Goal: Transaction & Acquisition: Purchase product/service

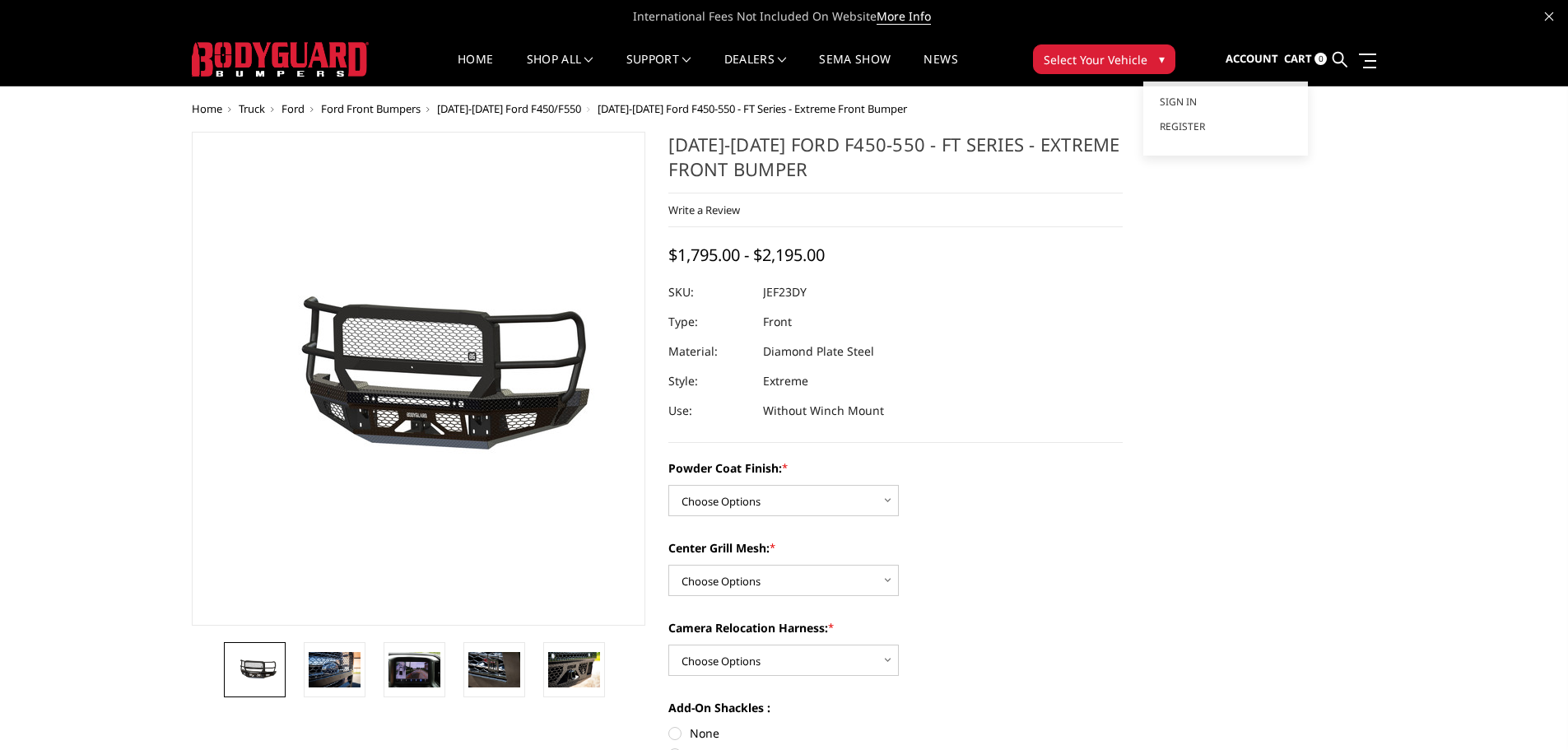
click at [1258, 55] on span "Account" at bounding box center [1252, 58] width 53 height 15
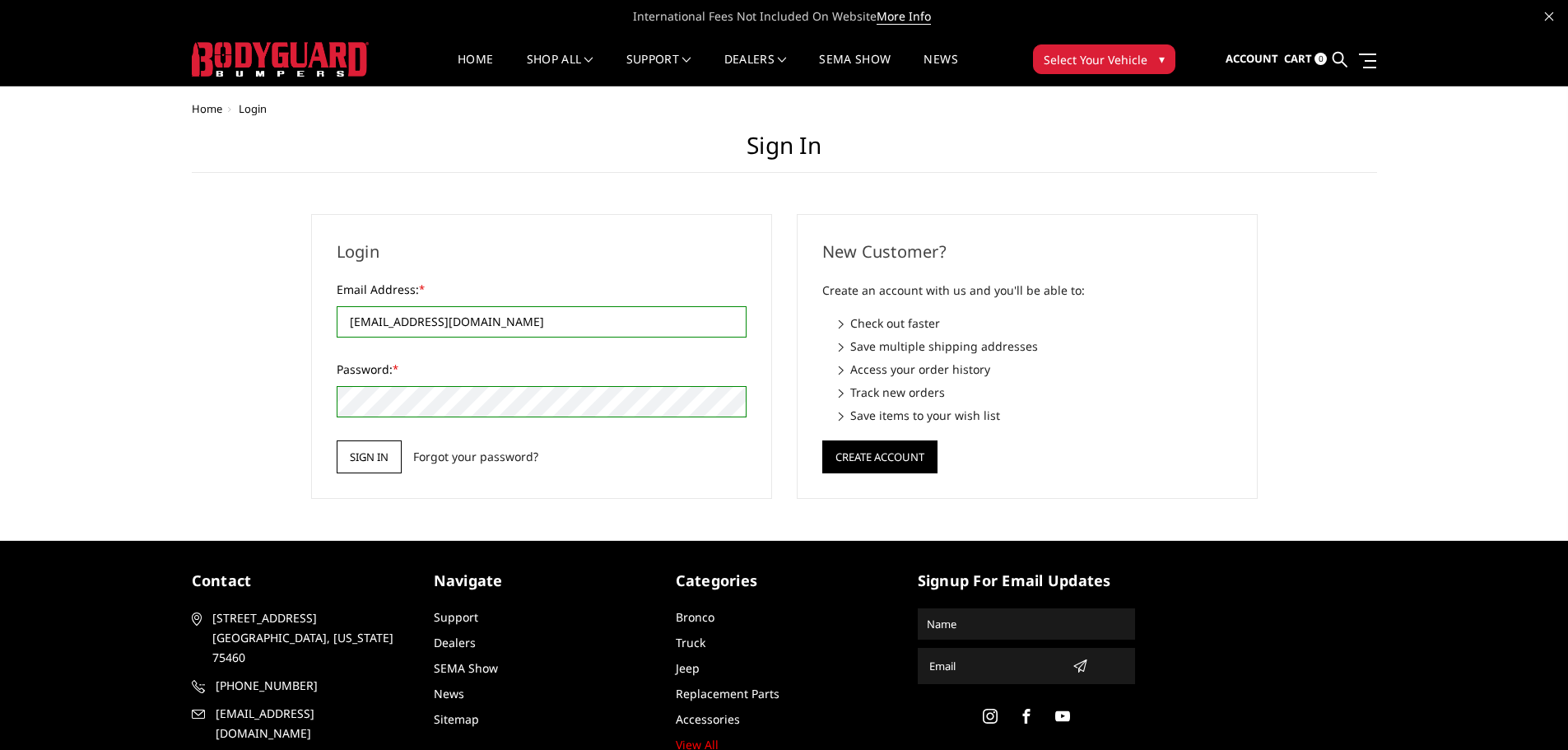
click at [346, 451] on input "Sign in" at bounding box center [369, 456] width 65 height 33
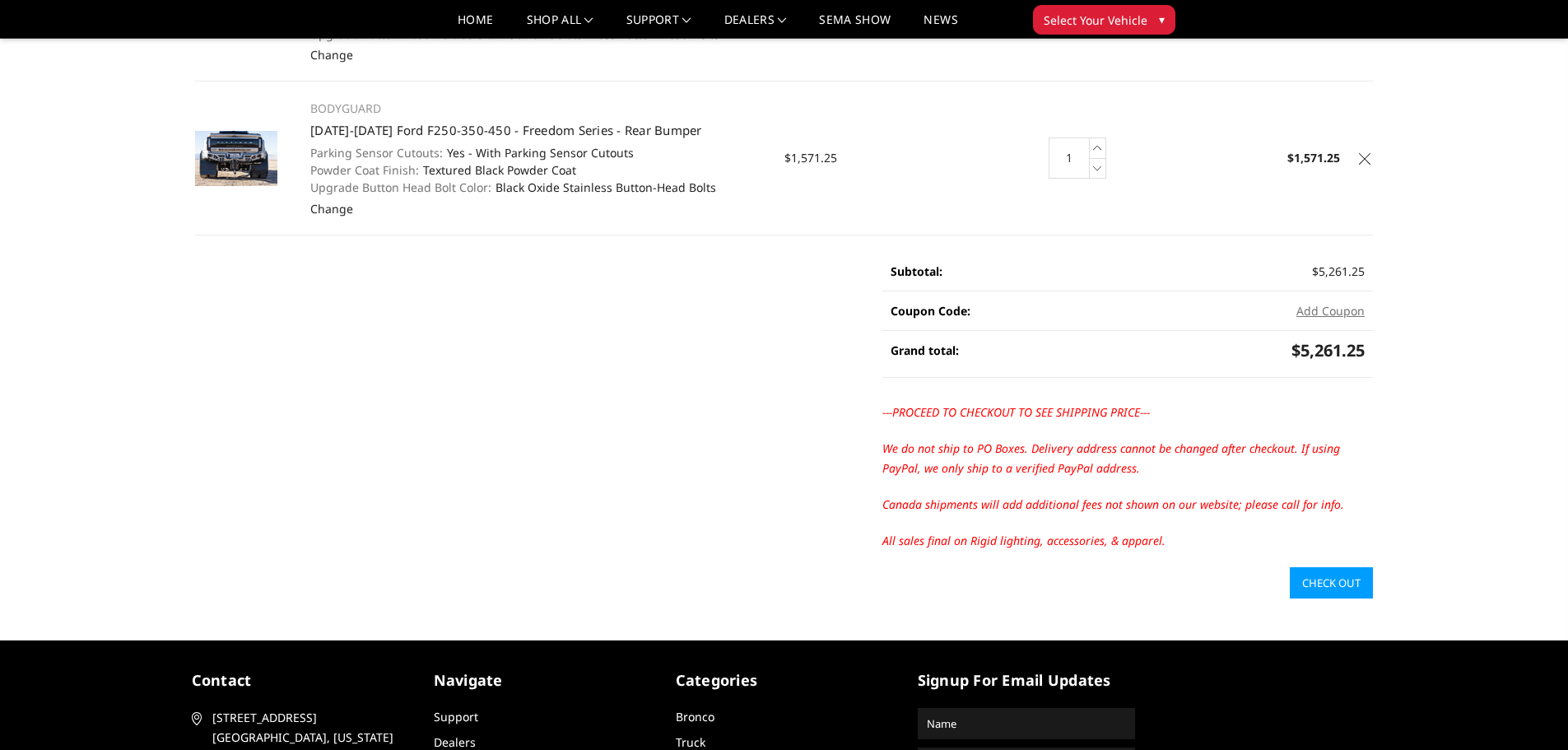
scroll to position [494, 0]
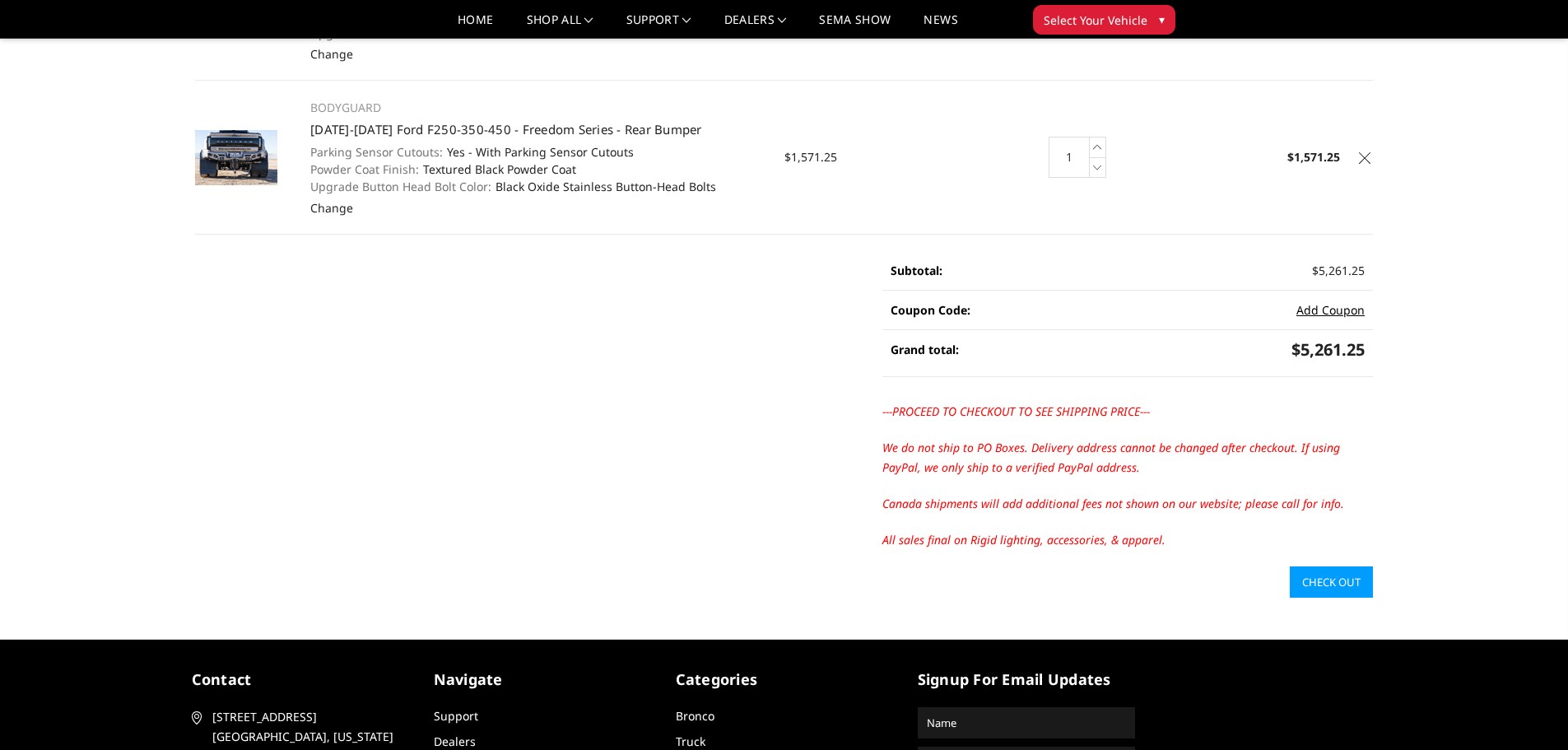
click at [1317, 317] on button "Add Coupon" at bounding box center [1330, 310] width 68 height 18
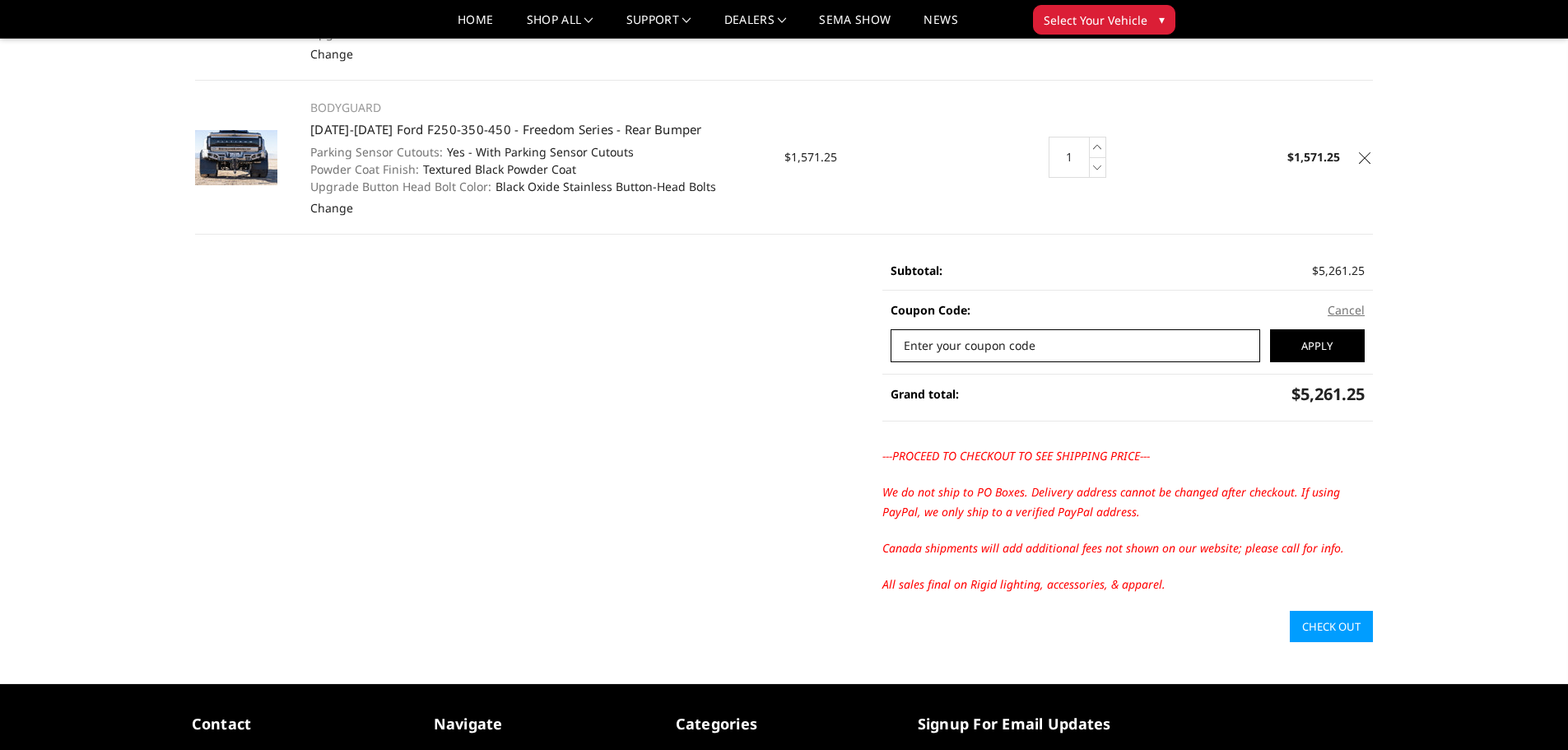
click at [990, 348] on input "Enter your coupon code" at bounding box center [1075, 345] width 370 height 33
type input "4WCDISPLAY"
click at [1340, 340] on input "Apply" at bounding box center [1317, 345] width 94 height 33
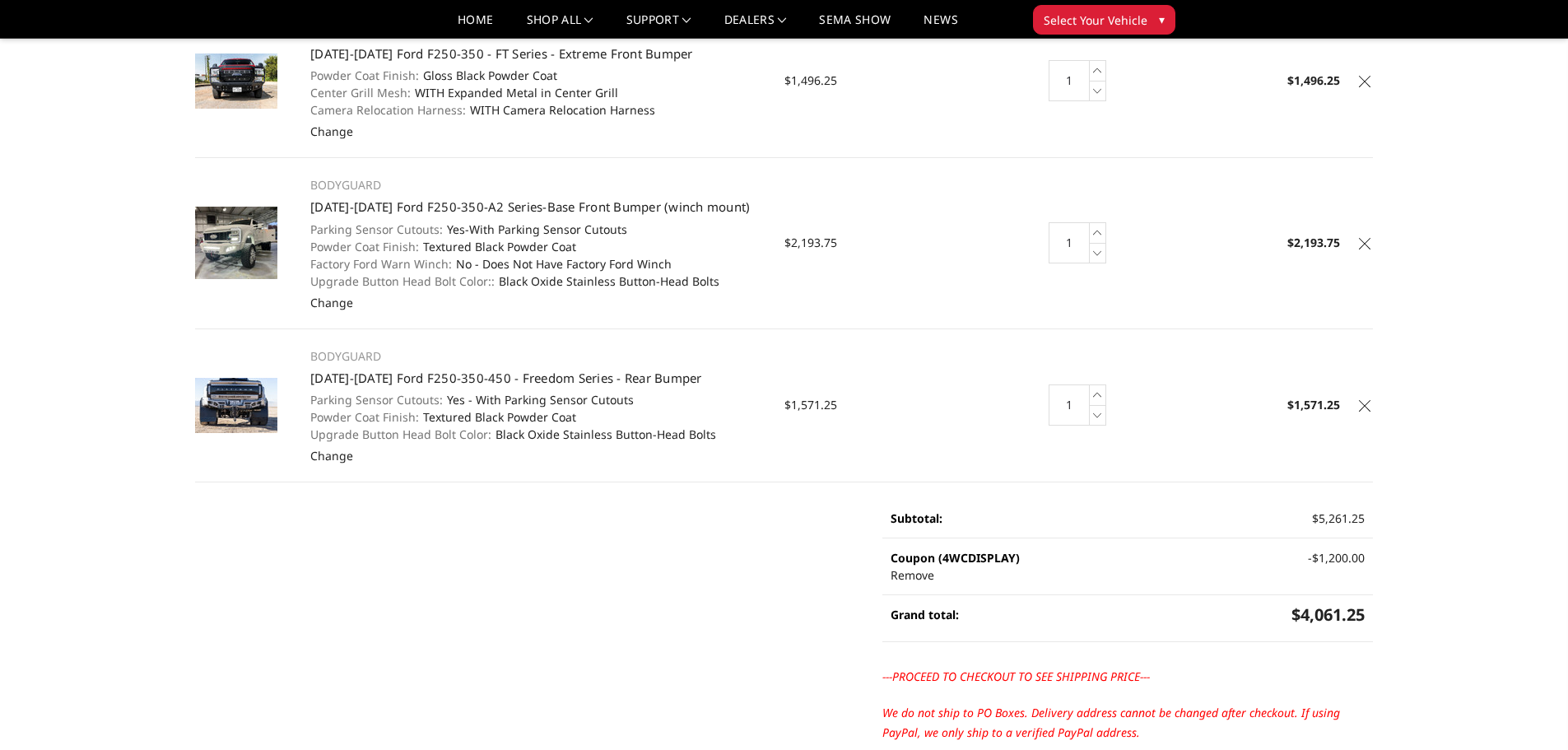
scroll to position [0, 0]
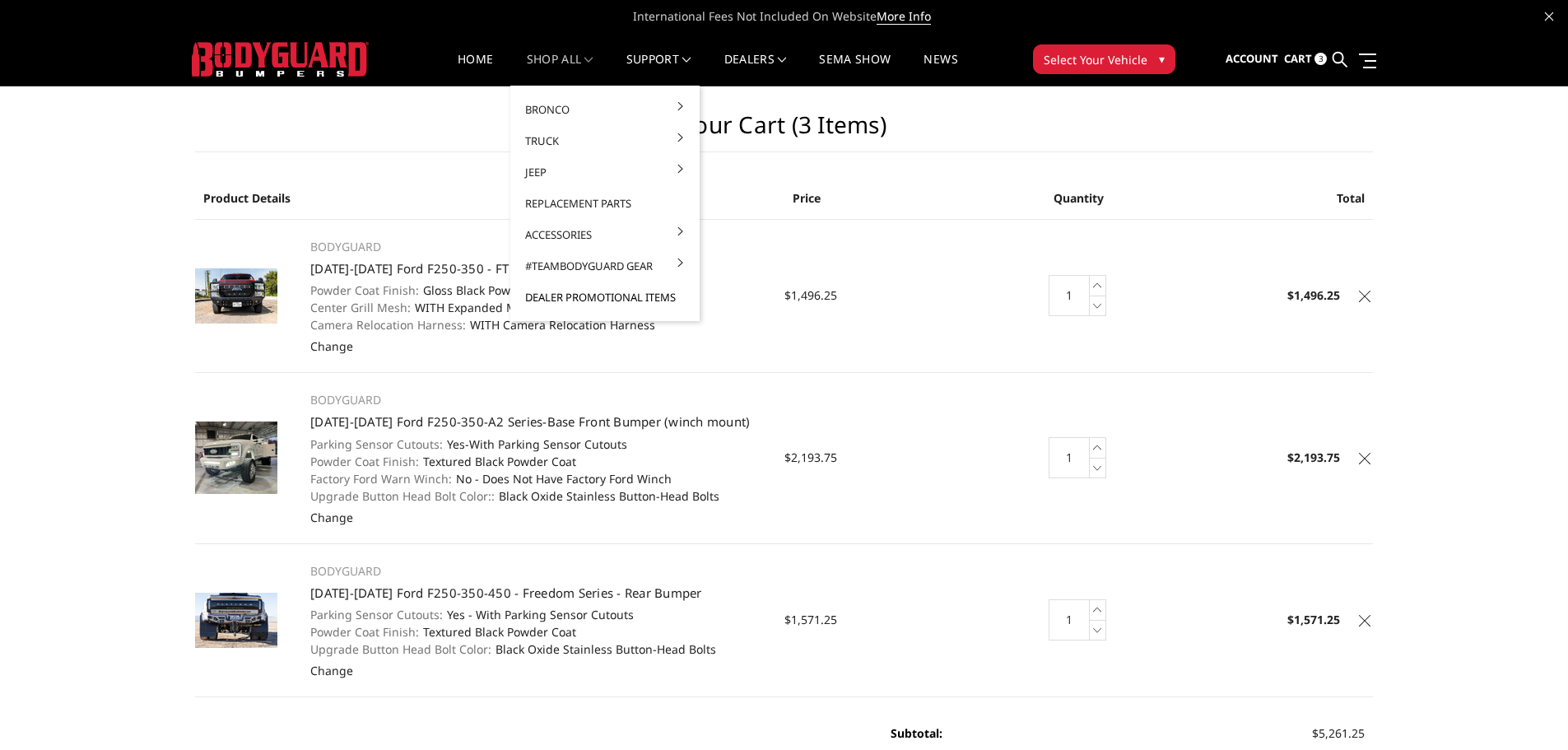
click at [576, 300] on link "Dealer Promotional Items" at bounding box center [605, 296] width 176 height 31
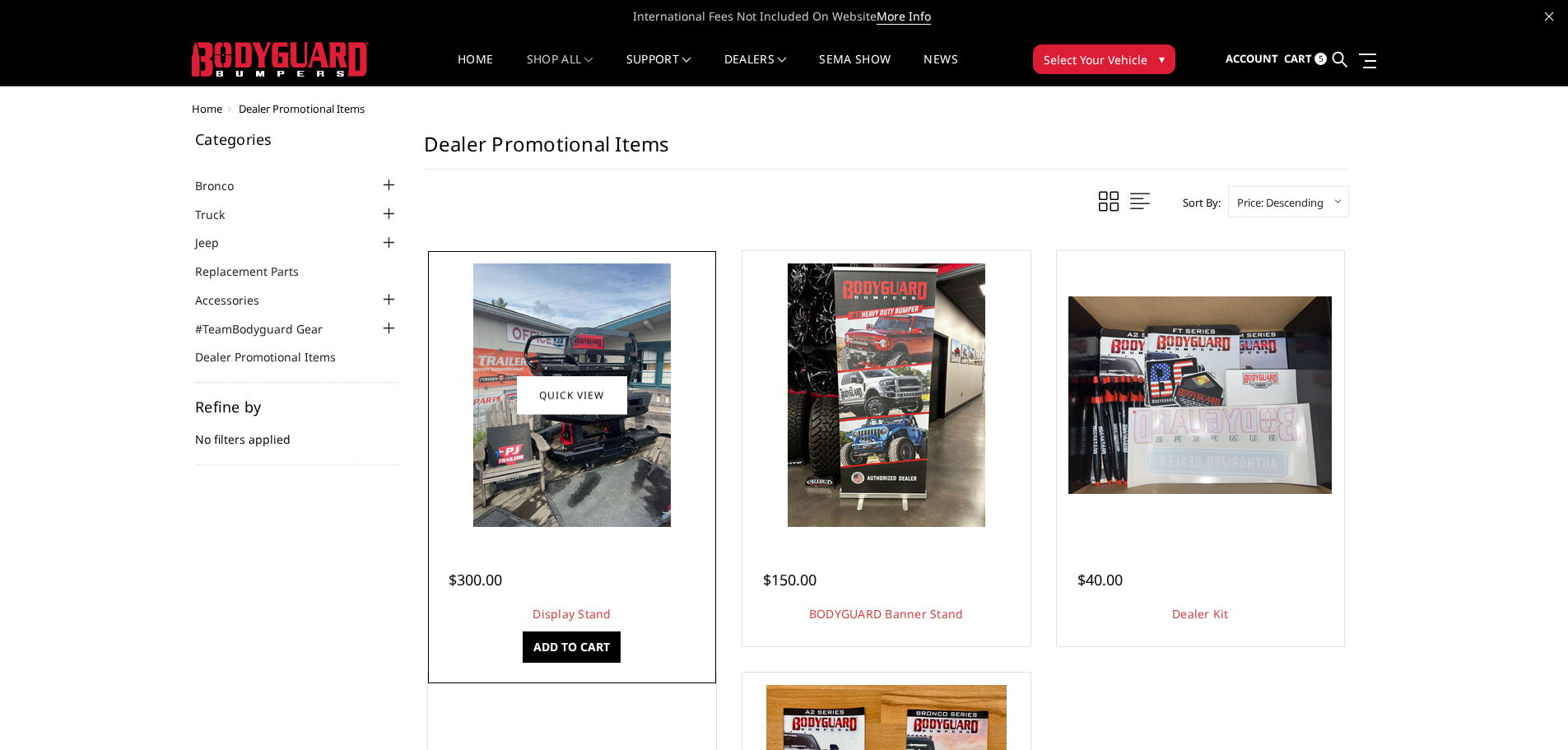
click at [575, 318] on img at bounding box center [572, 394] width 198 height 263
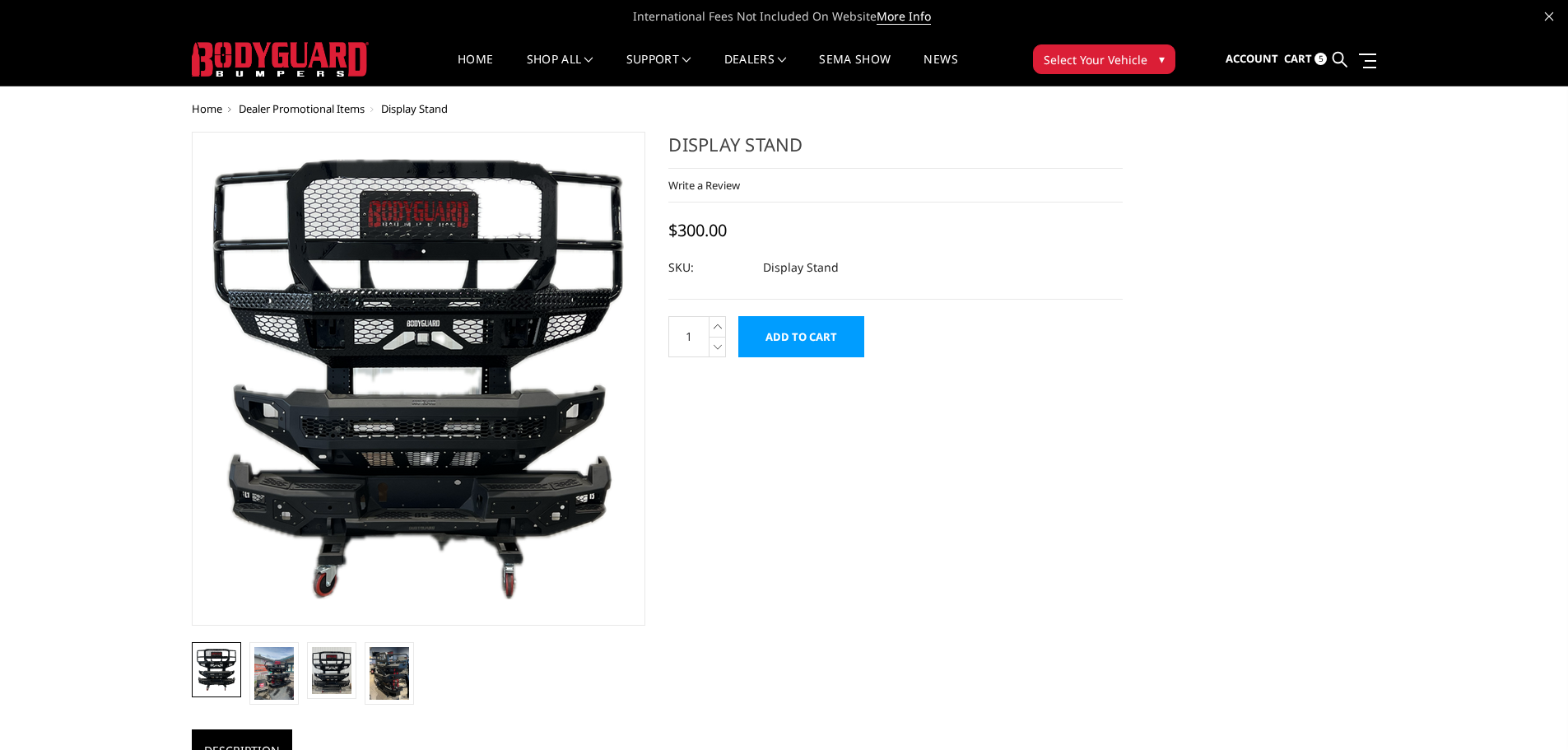
click at [815, 340] on input "Add to Cart" at bounding box center [801, 336] width 126 height 41
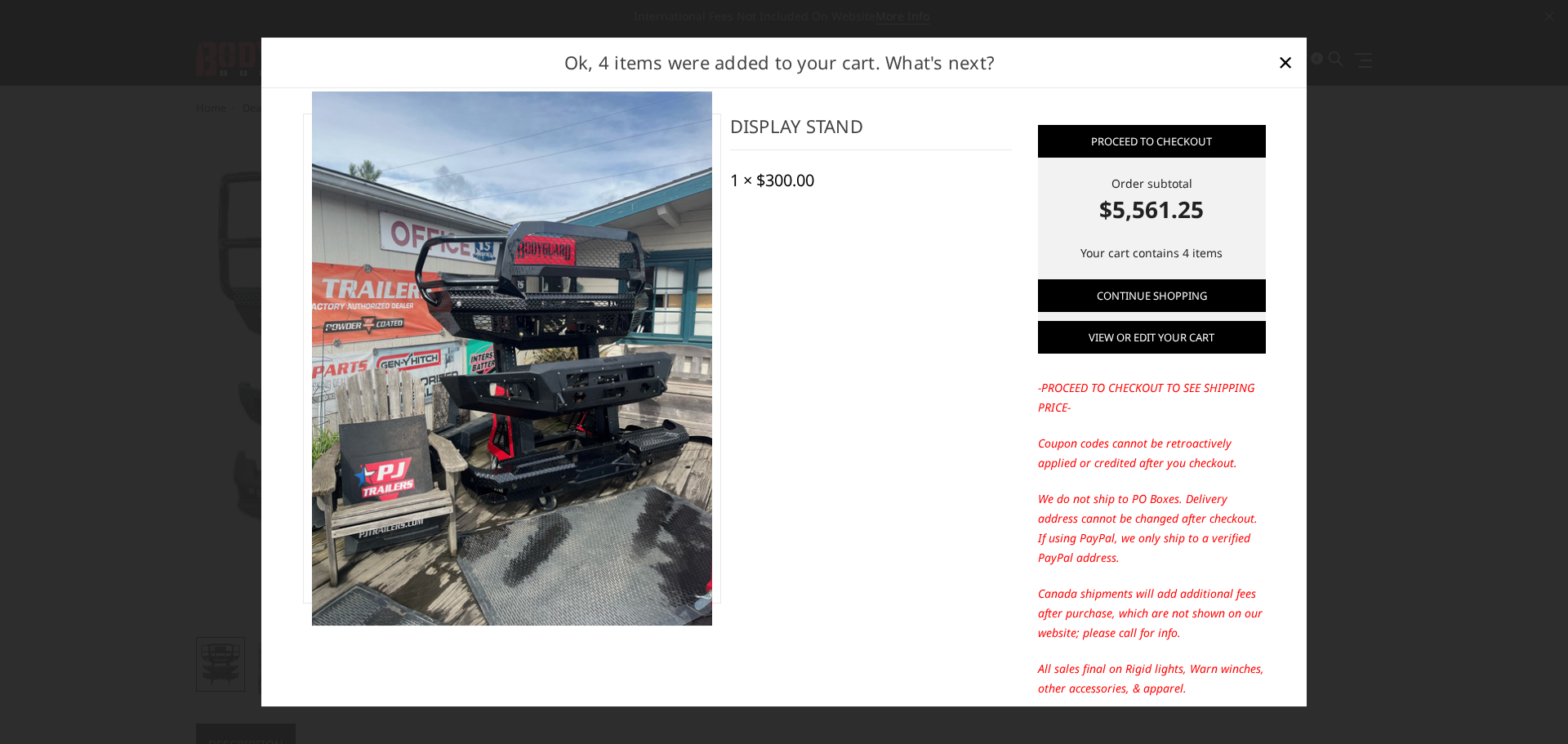
click at [1127, 344] on link "View or edit your cart" at bounding box center [1151, 337] width 228 height 32
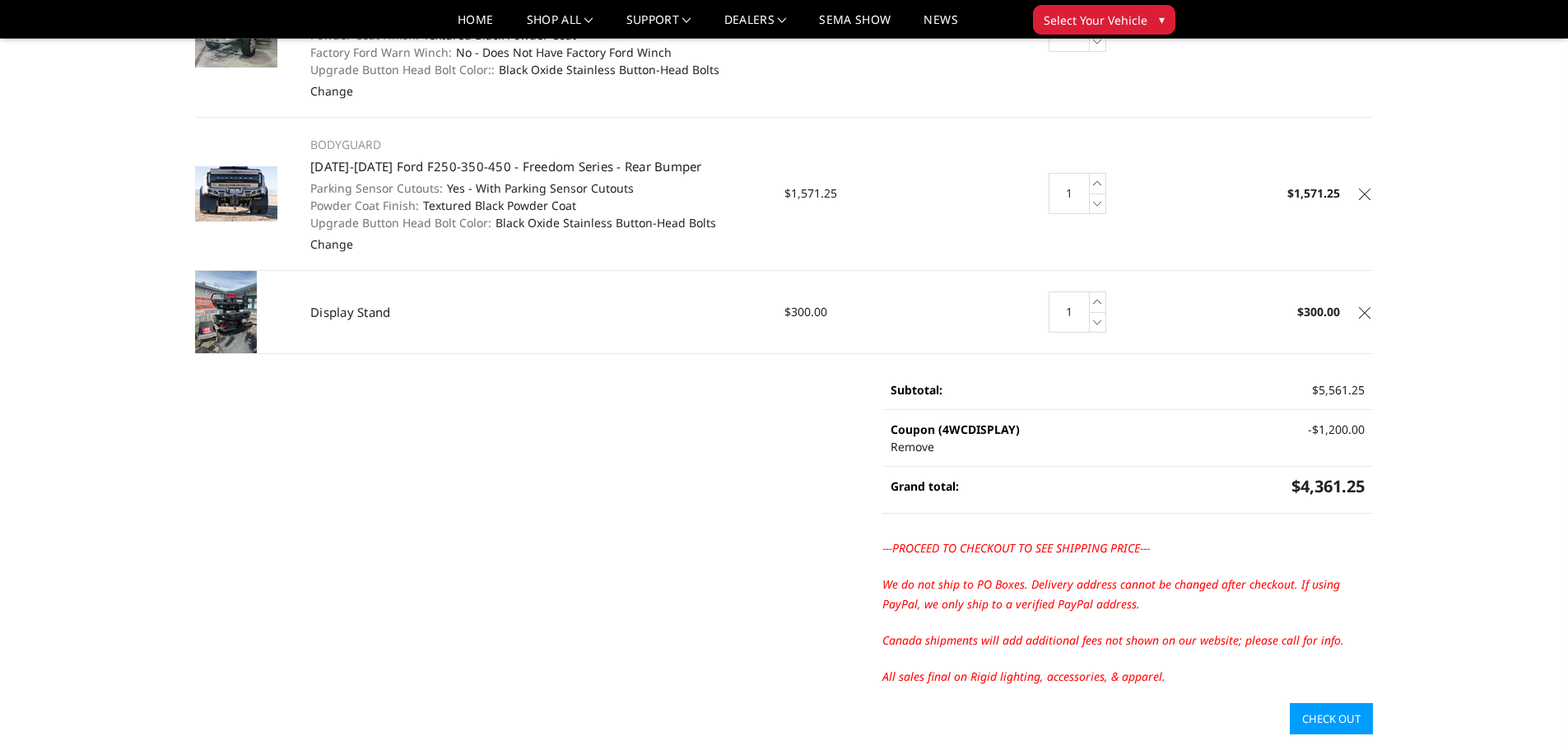
scroll to position [494, 0]
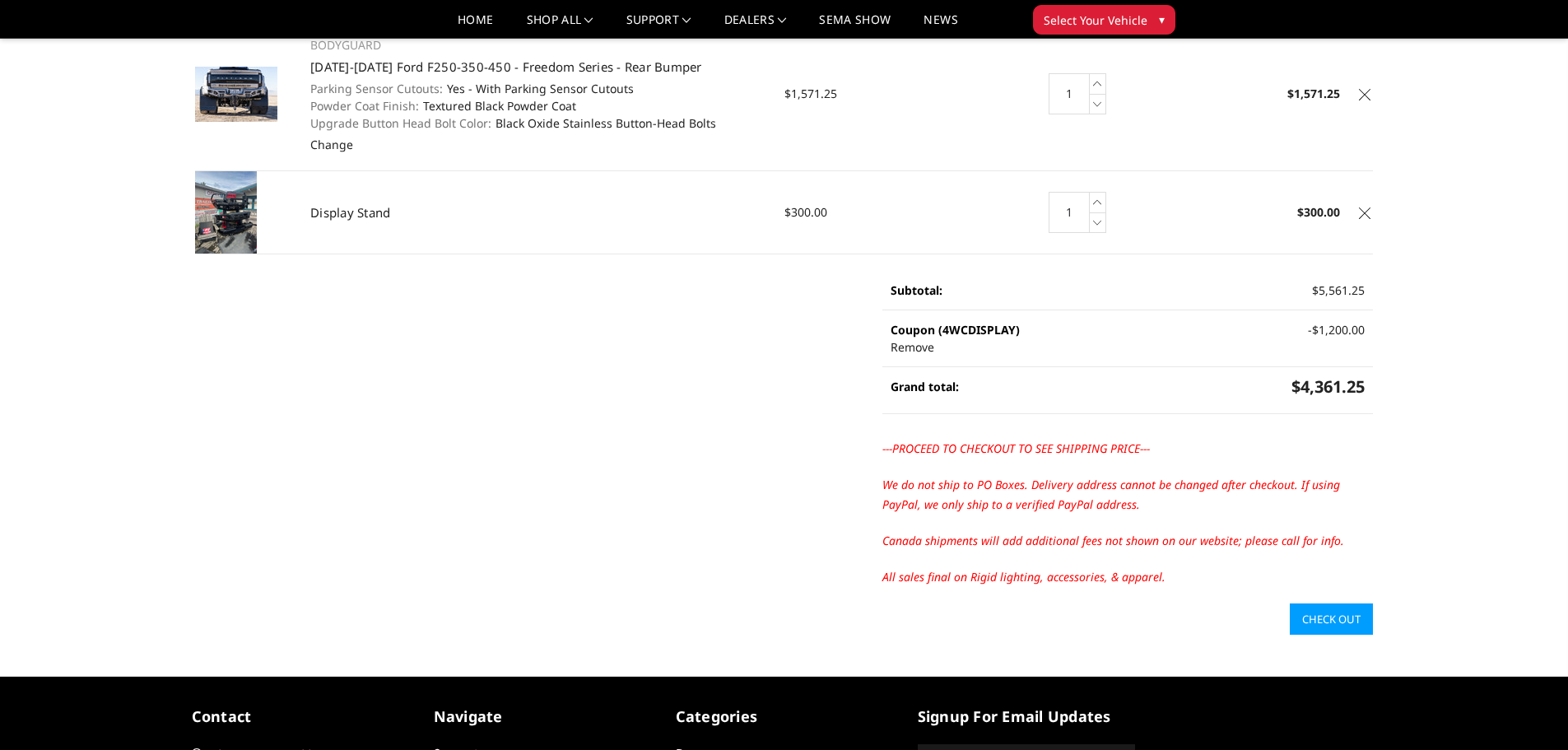
click at [1347, 625] on link "Check out" at bounding box center [1332, 619] width 83 height 31
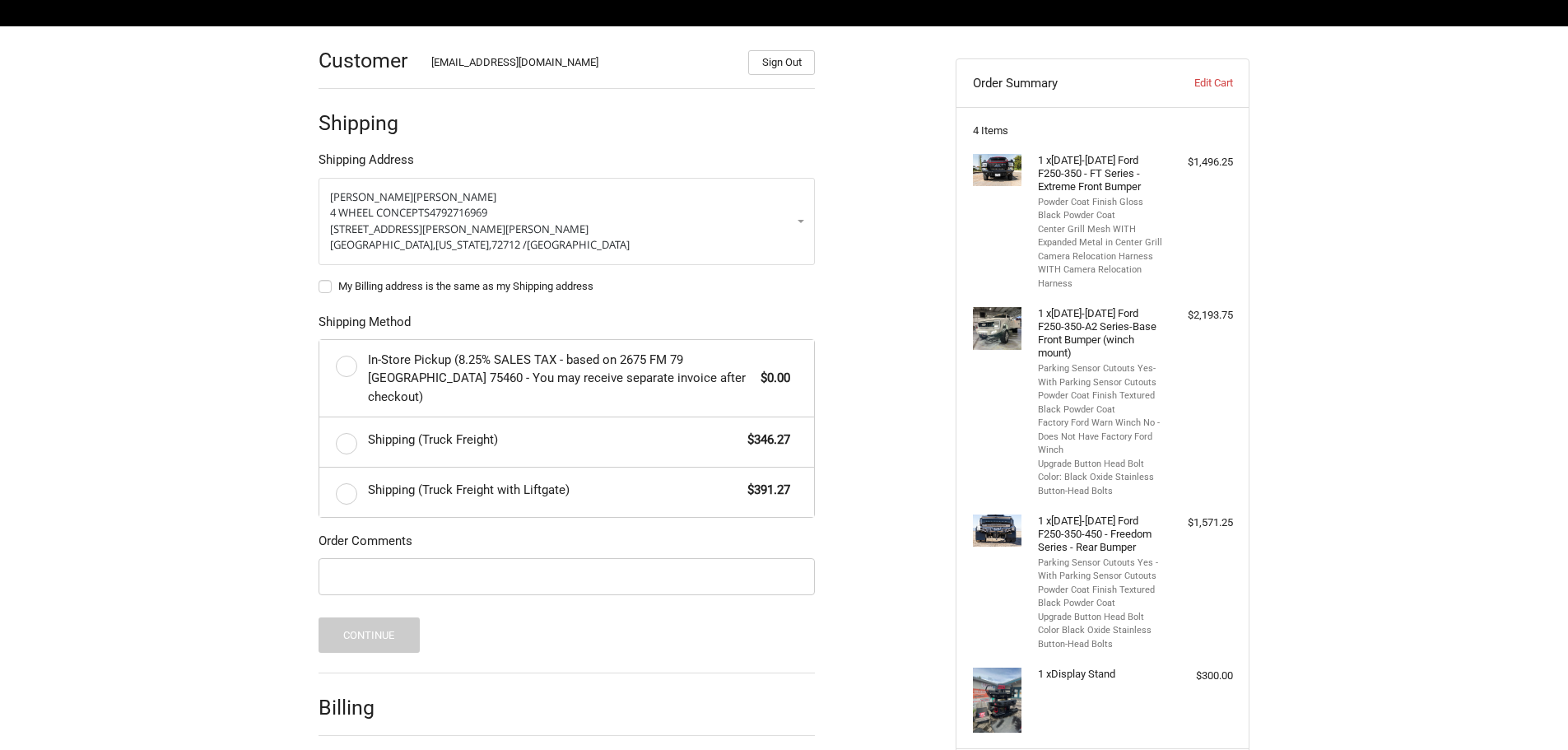
scroll to position [215, 0]
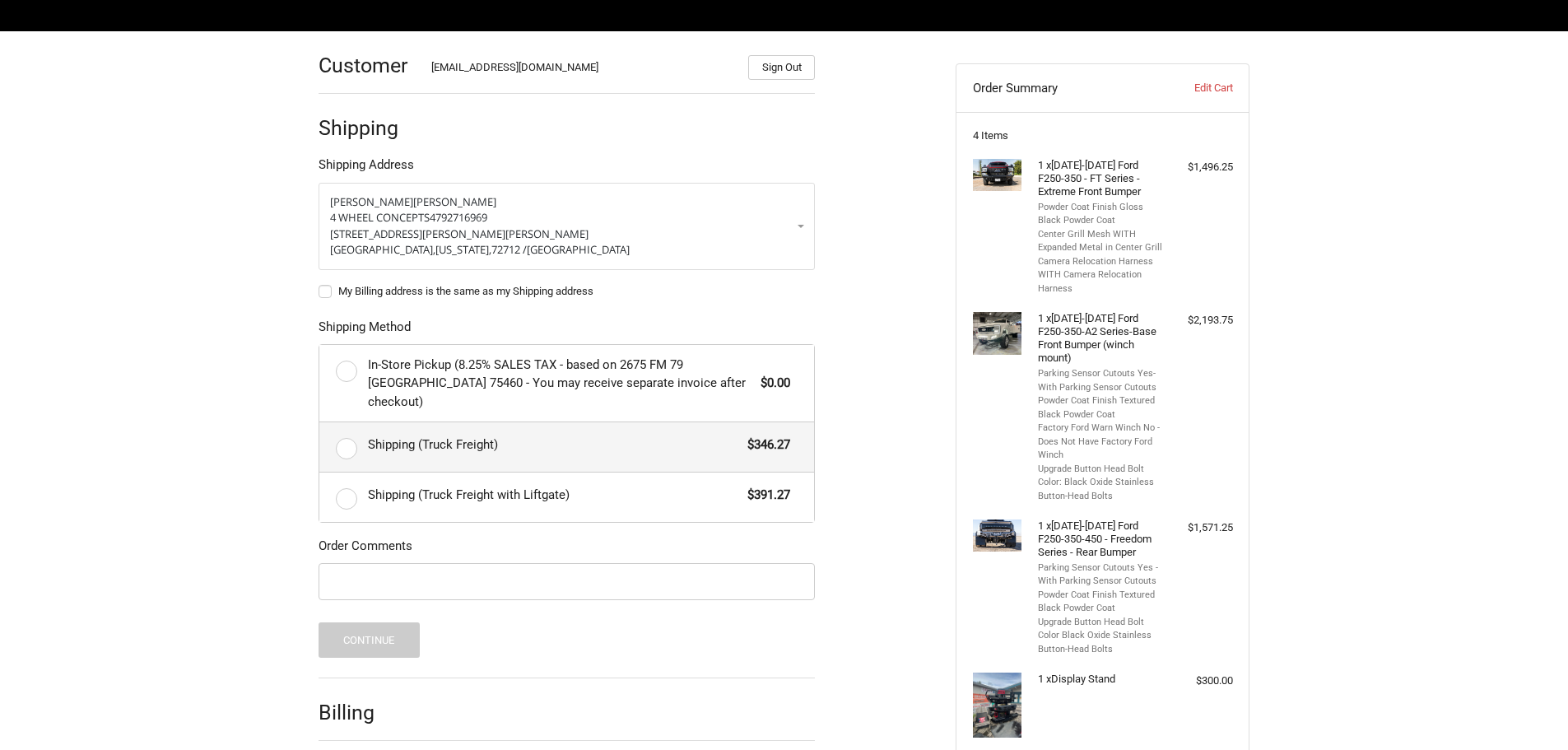
click at [348, 428] on label "Shipping (Truck Freight) $346.27" at bounding box center [566, 446] width 495 height 49
click at [320, 423] on input "Shipping (Truck Freight) $346.27" at bounding box center [319, 422] width 1 height 1
radio input "true"
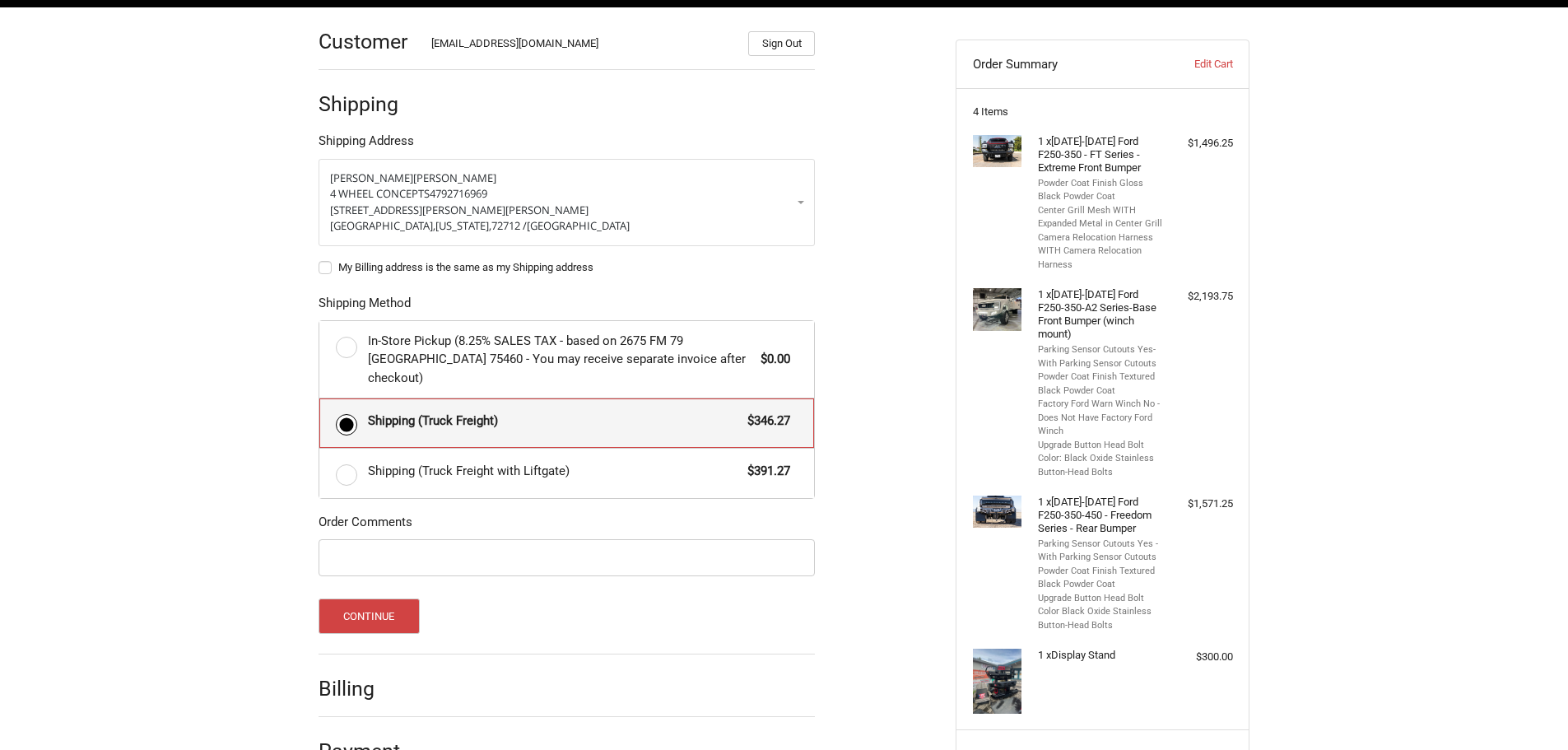
scroll to position [462, 0]
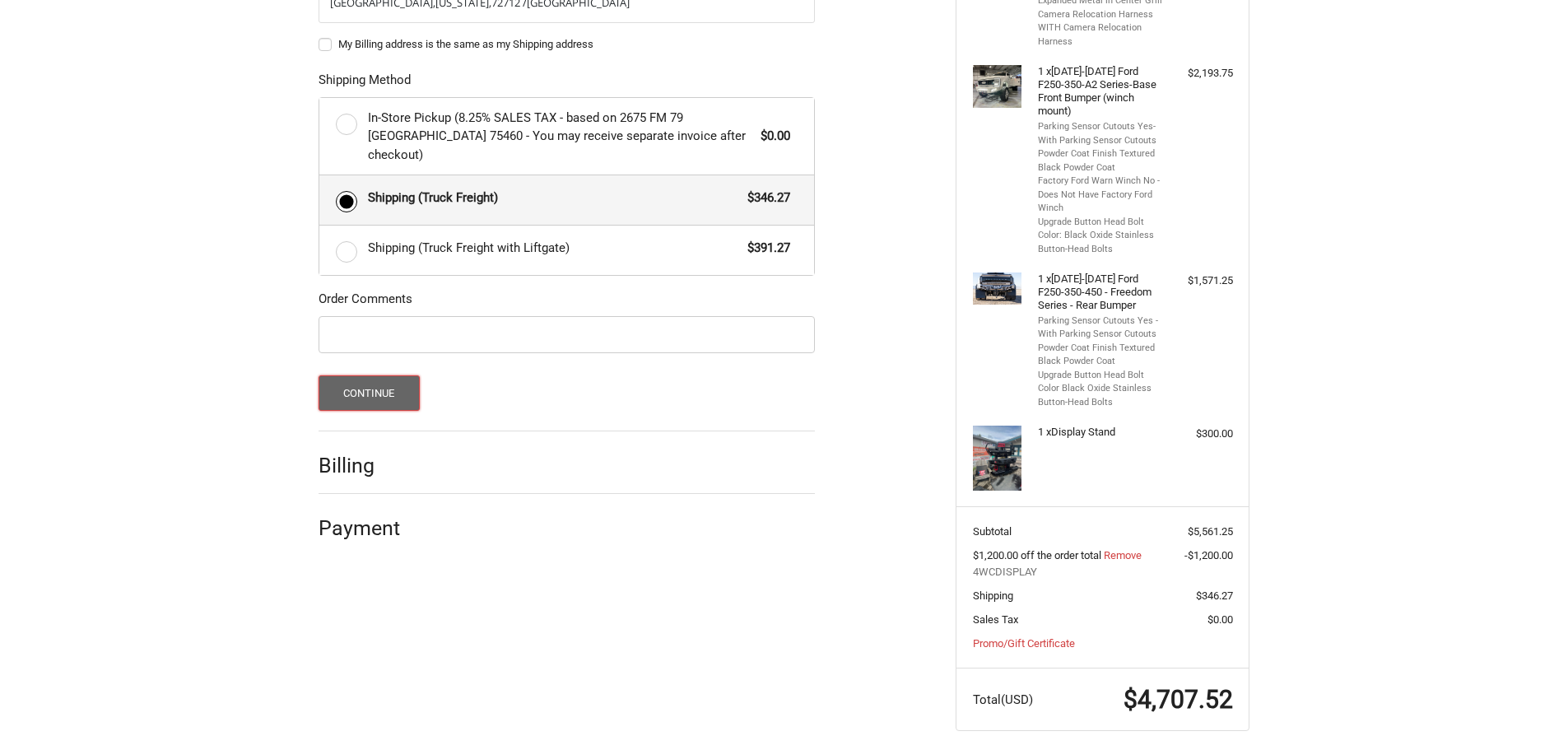
click at [386, 389] on button "Continue" at bounding box center [369, 393] width 101 height 35
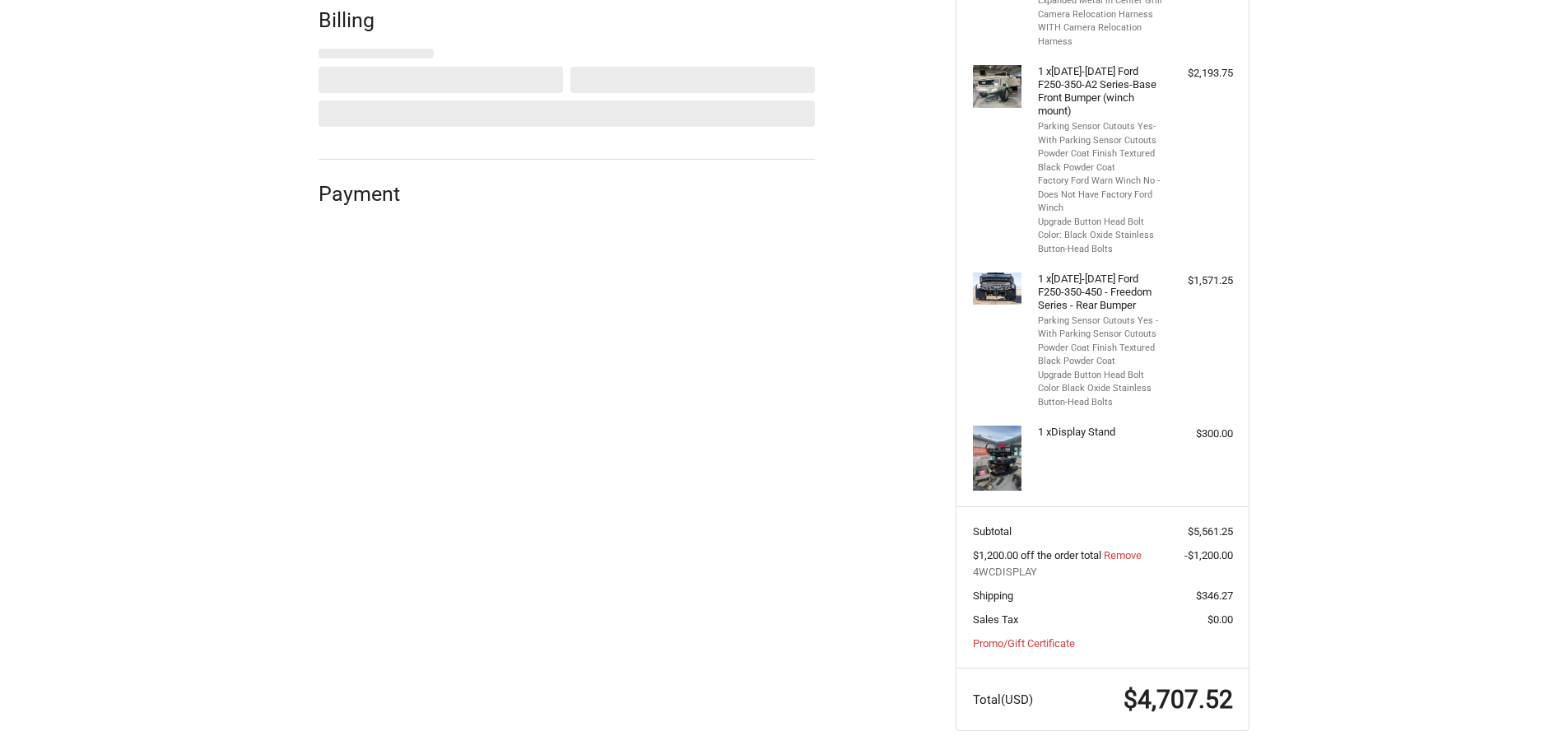
select select "US"
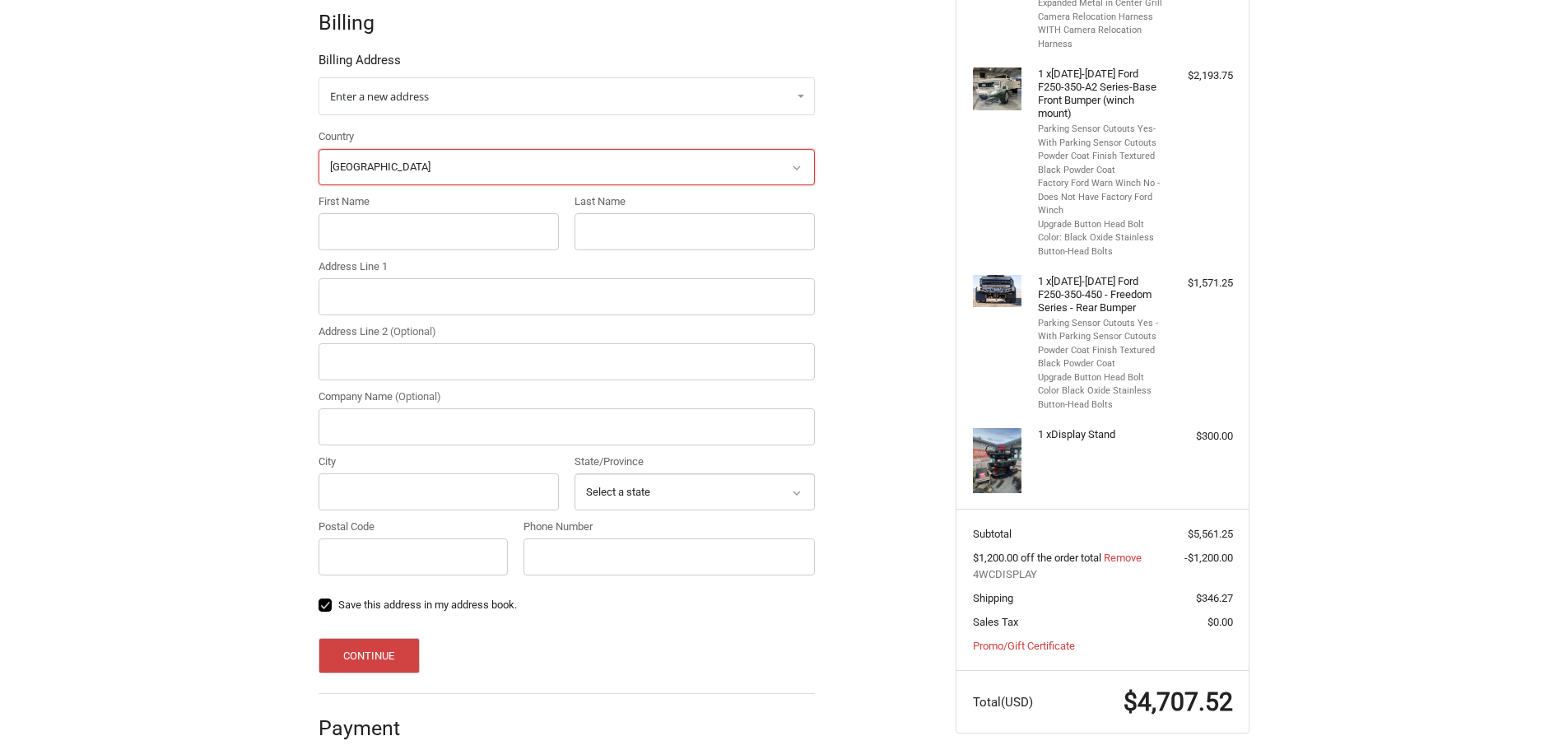
scroll to position [463, 0]
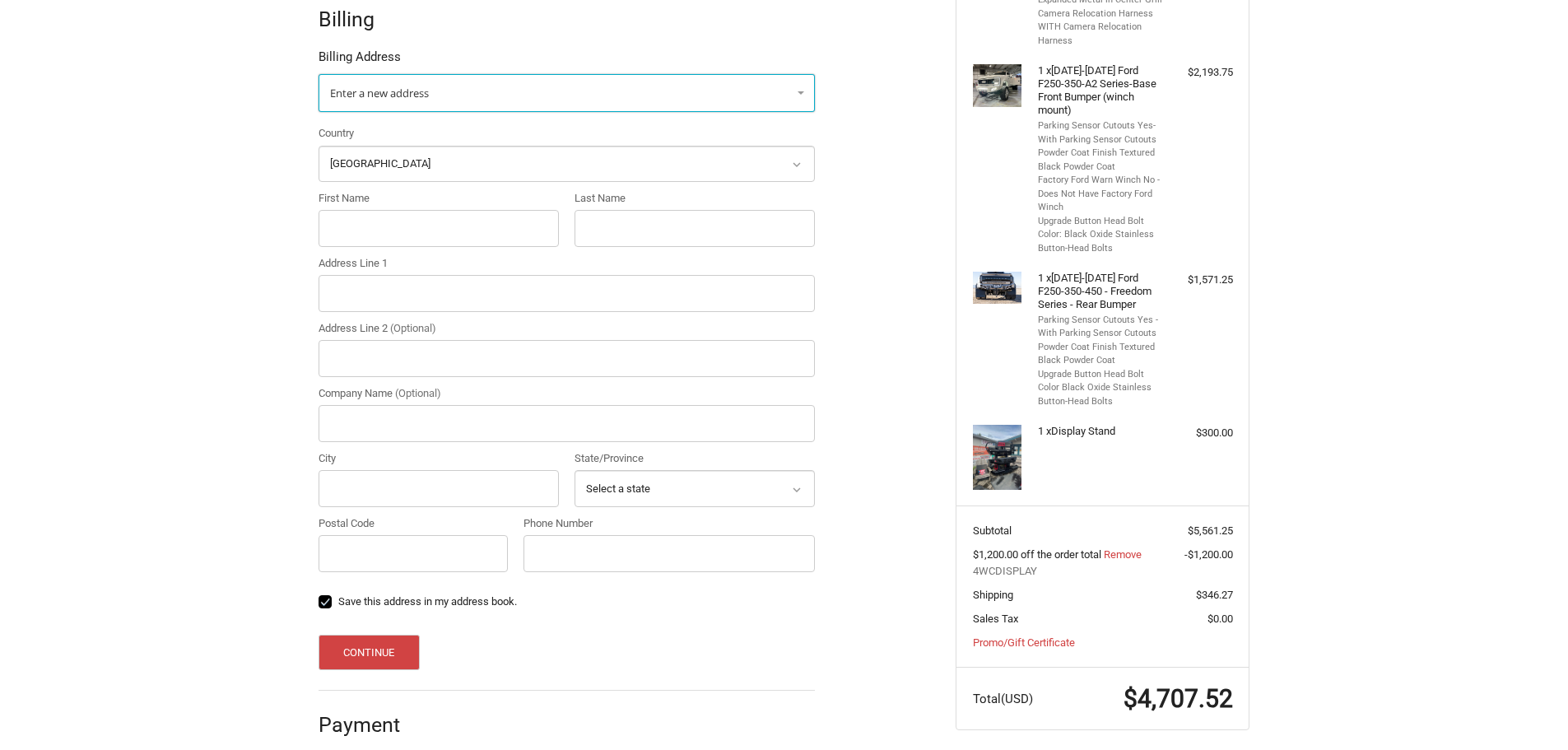
click at [402, 90] on span "Enter a new address" at bounding box center [379, 93] width 99 height 15
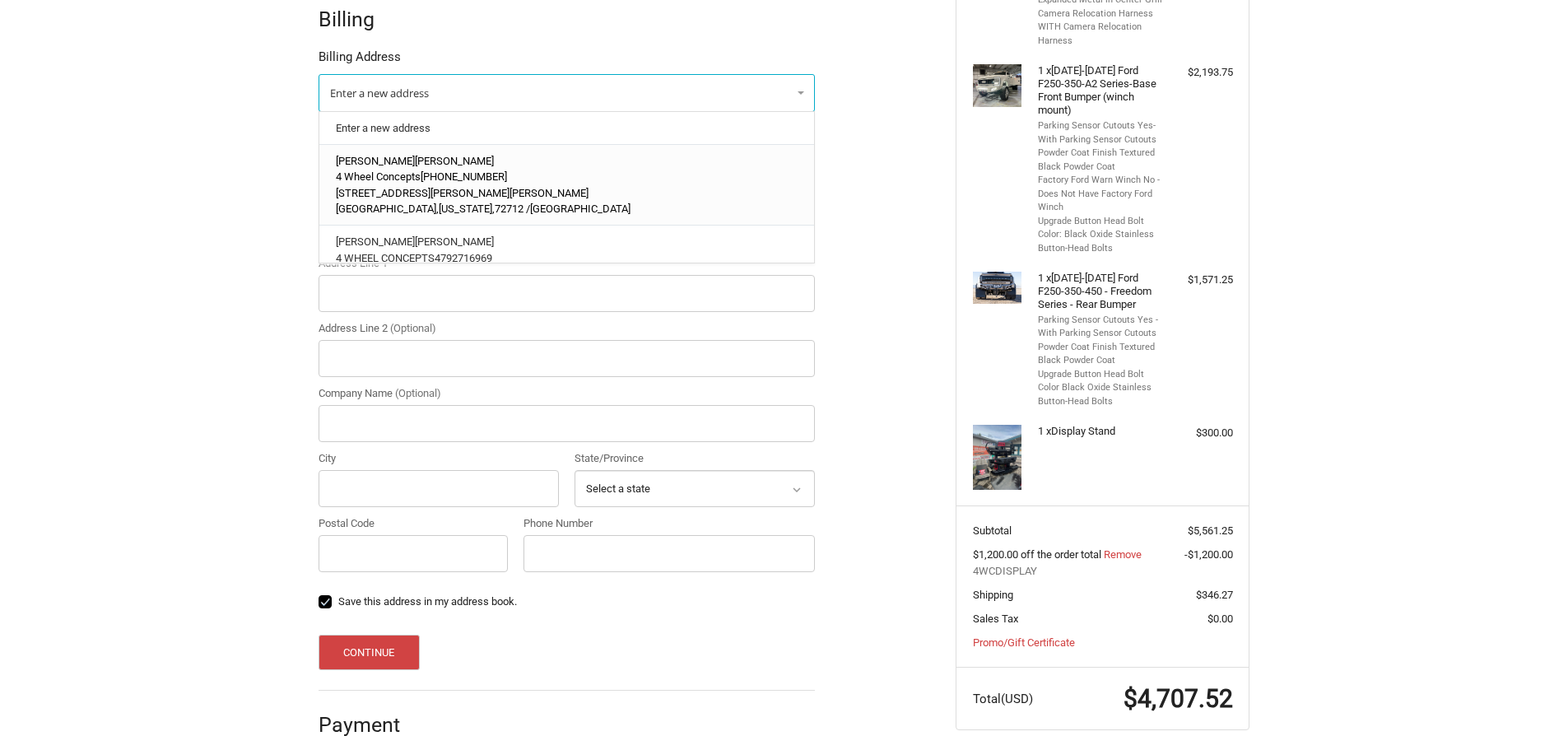
click at [384, 185] on p "3011 SE Moberly Lane" at bounding box center [567, 193] width 462 height 17
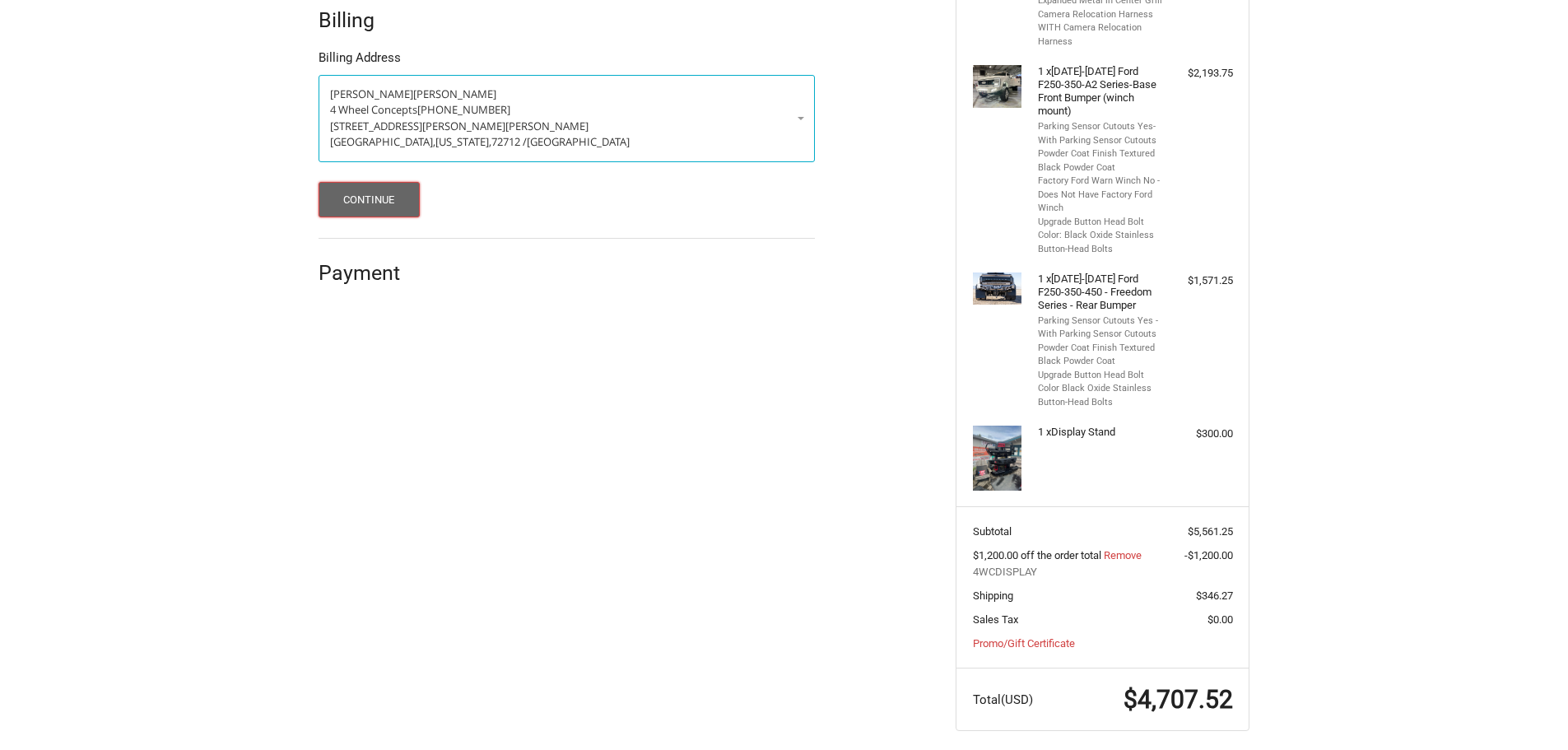
click at [355, 202] on button "Continue" at bounding box center [369, 199] width 101 height 35
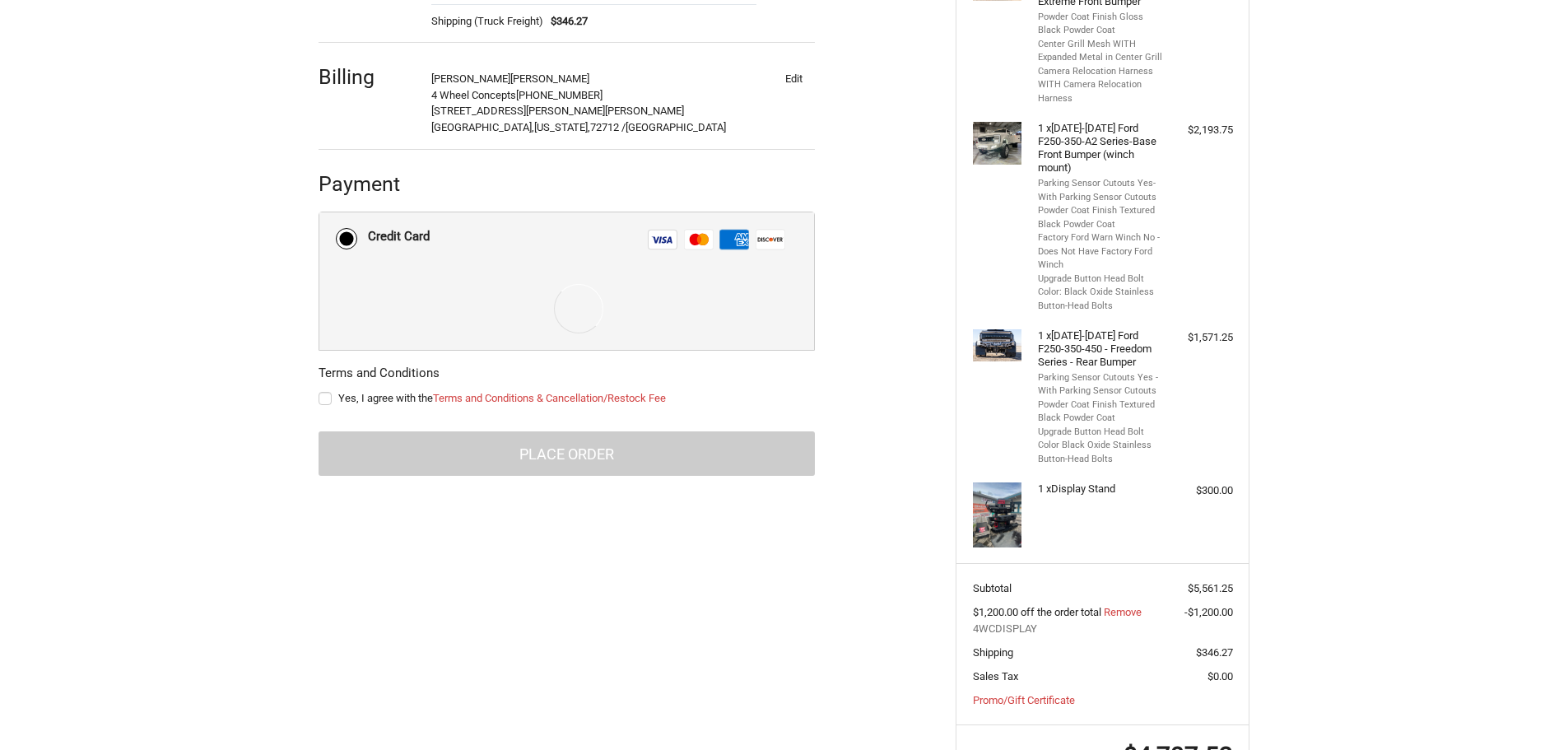
scroll to position [405, 0]
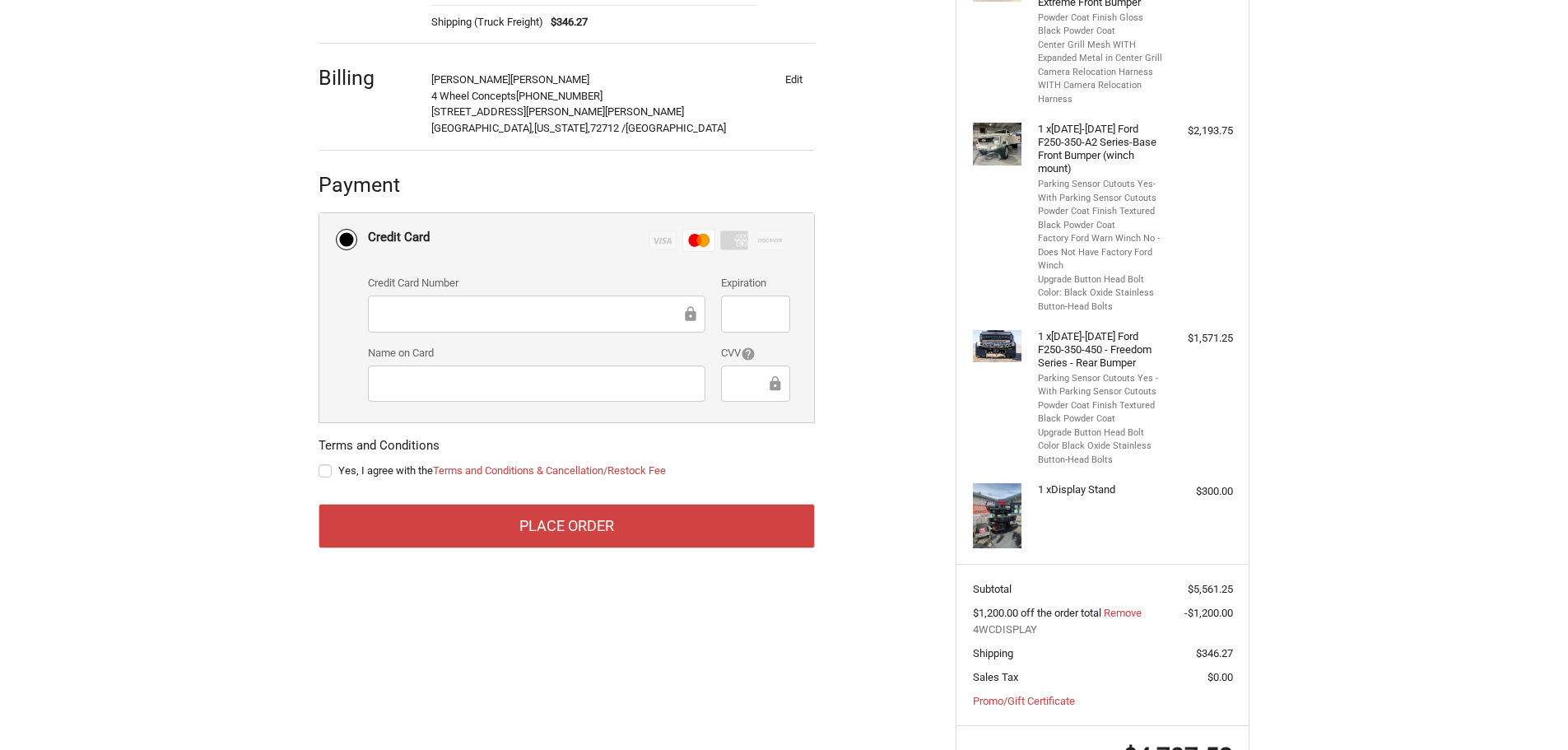
click at [319, 471] on div "Customer tristan@4wheelconcepts.com Sign Out Shipping Jason Williams 4 WHEEL CO…" at bounding box center [625, 205] width 637 height 726
click at [320, 473] on label "Yes, I agree with the Terms and Conditions & Cancellation/Restock Fee" at bounding box center [566, 470] width 496 height 13
click at [319, 463] on input "Yes, I agree with the Terms and Conditions & Cancellation/Restock Fee" at bounding box center [319, 462] width 1 height 1
checkbox input "true"
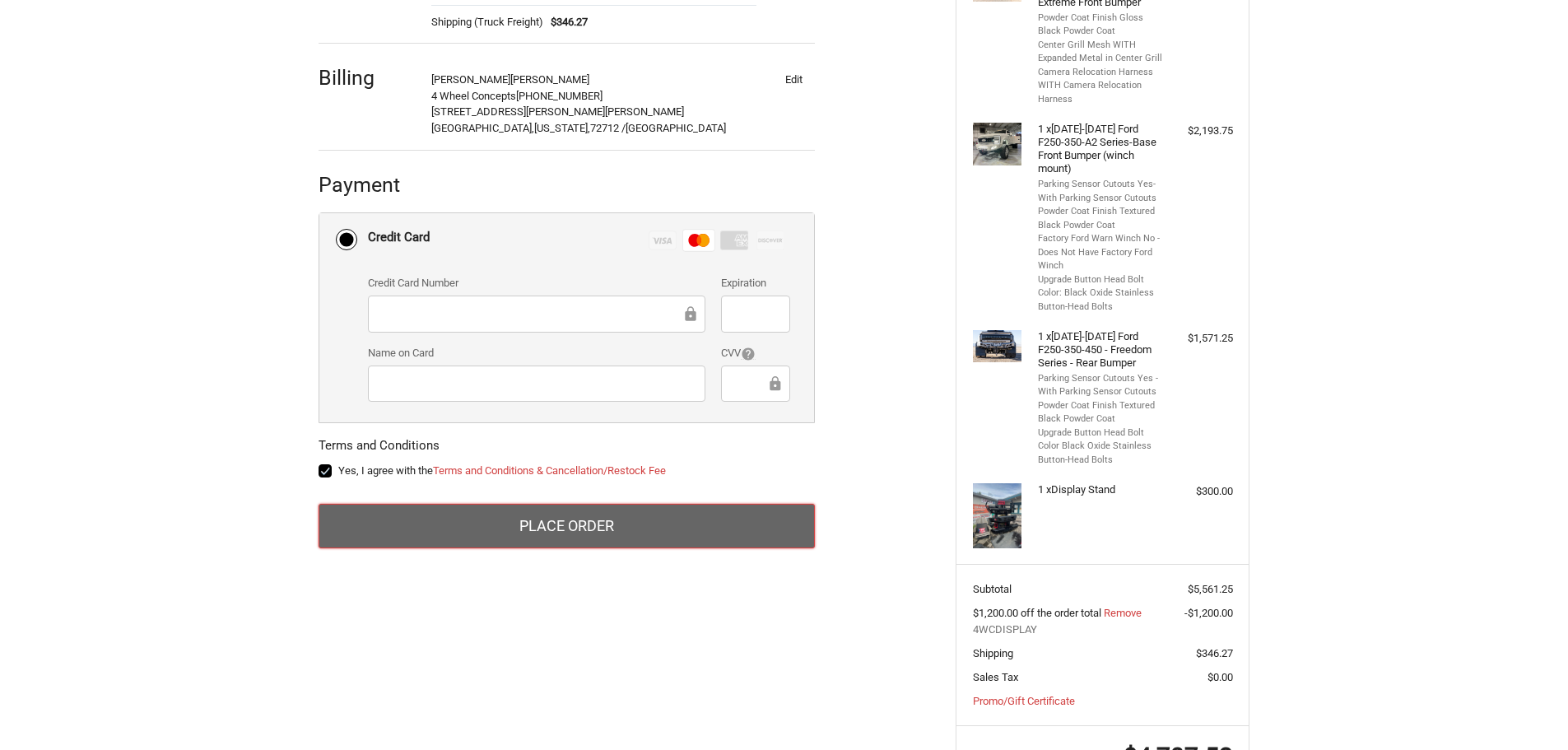
click at [536, 532] on button "Place Order" at bounding box center [566, 526] width 496 height 44
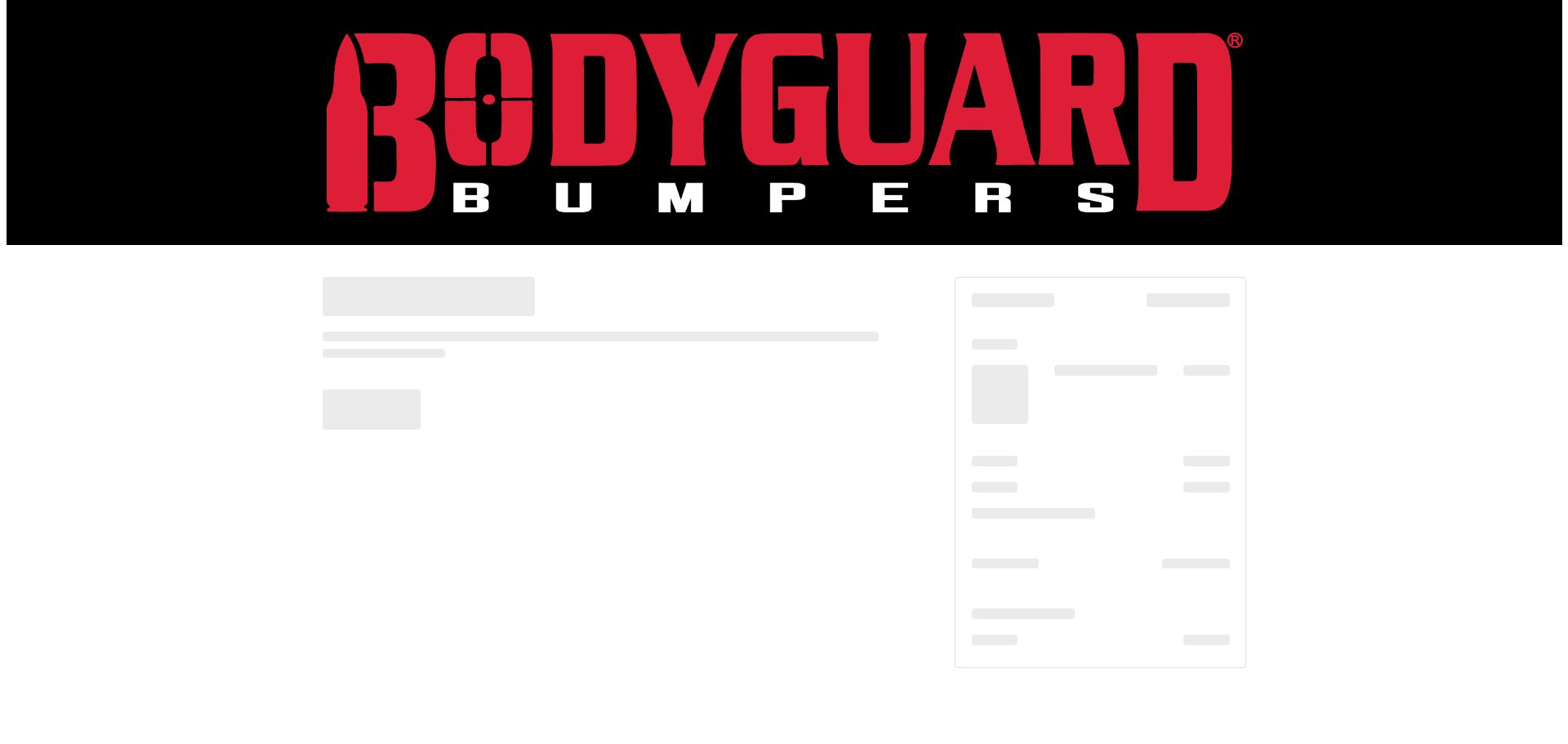
scroll to position [0, 0]
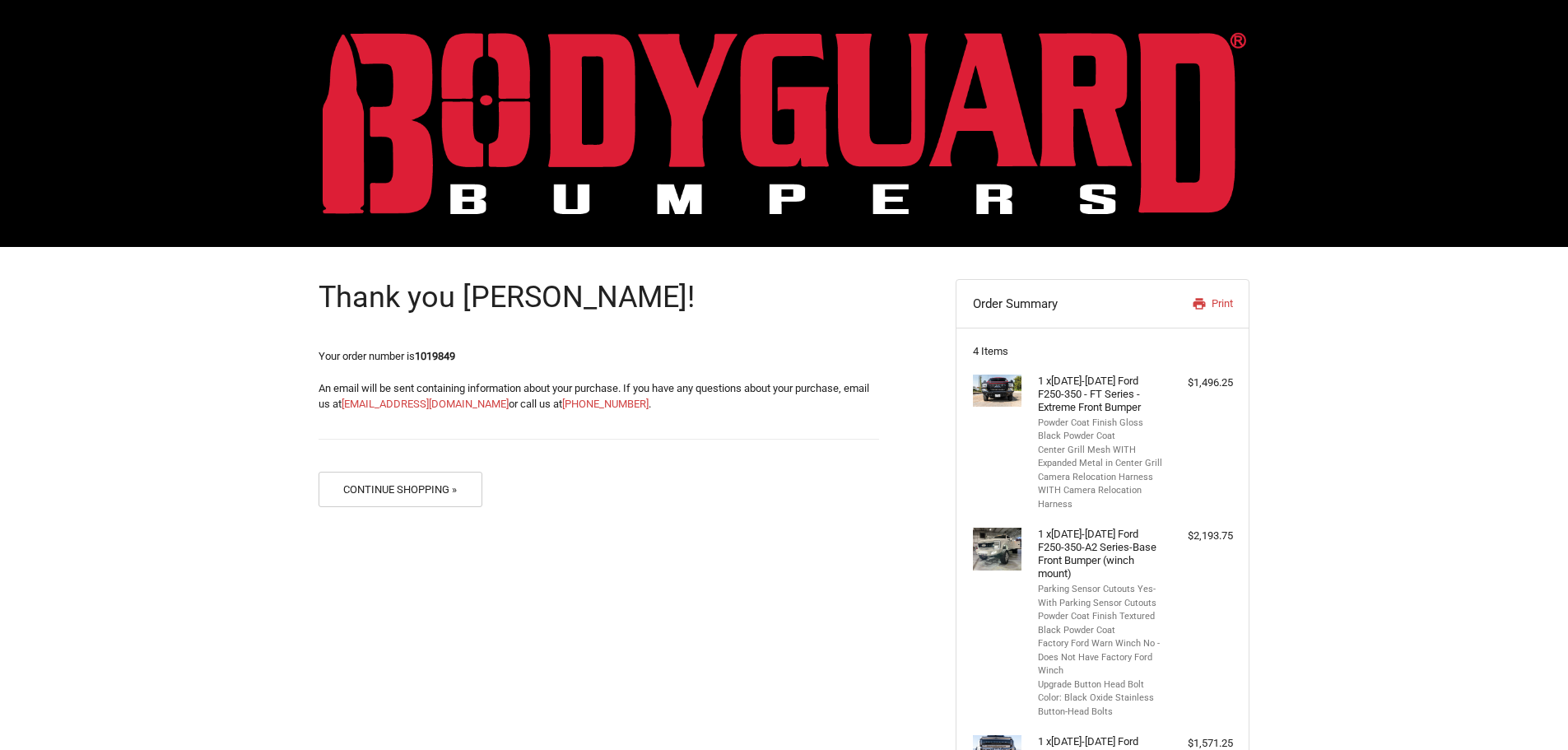
click at [1192, 286] on header "Order Summary Print" at bounding box center [1102, 304] width 292 height 49
click at [1205, 302] on link "Print" at bounding box center [1189, 304] width 85 height 17
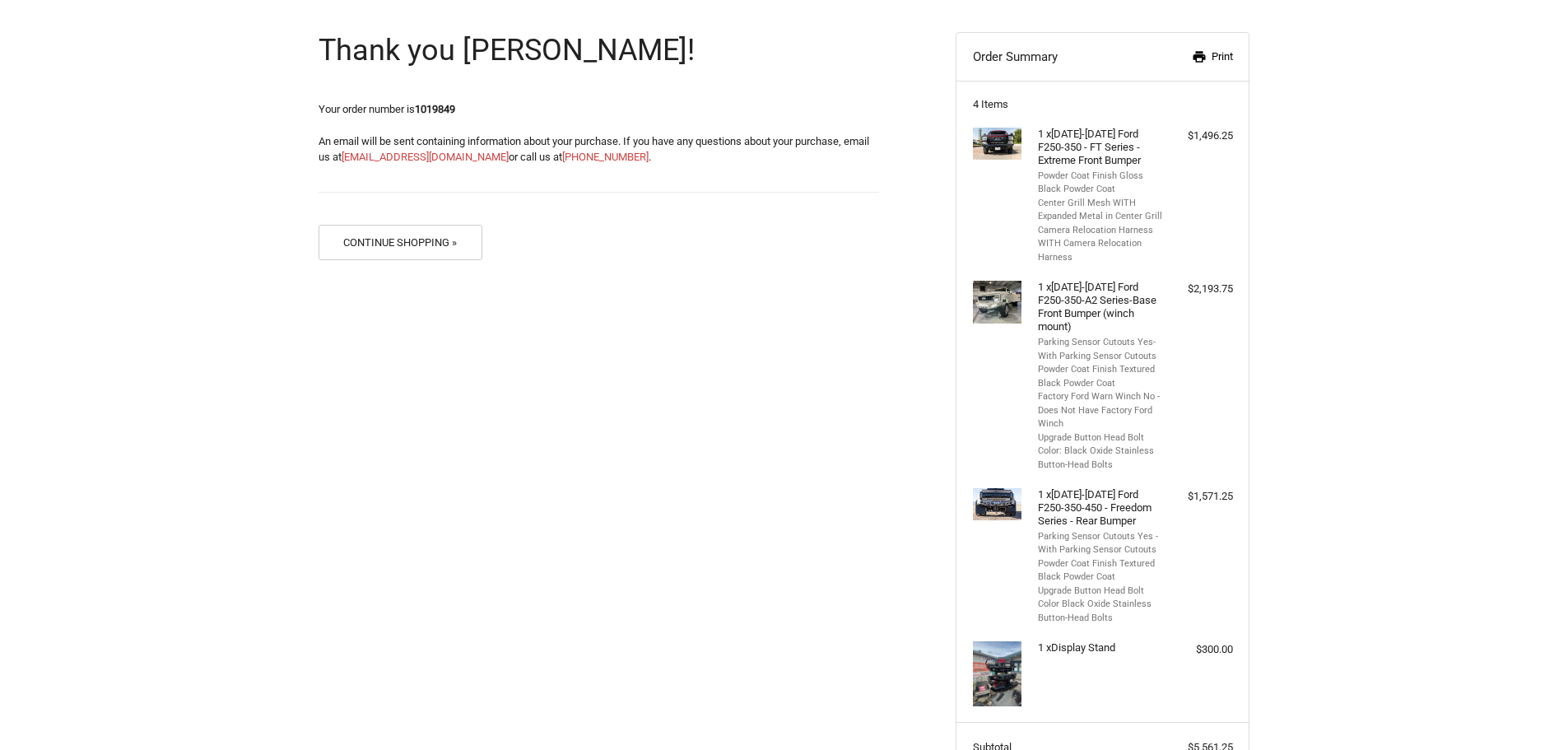
scroll to position [165, 0]
